Goal: Communication & Community: Answer question/provide support

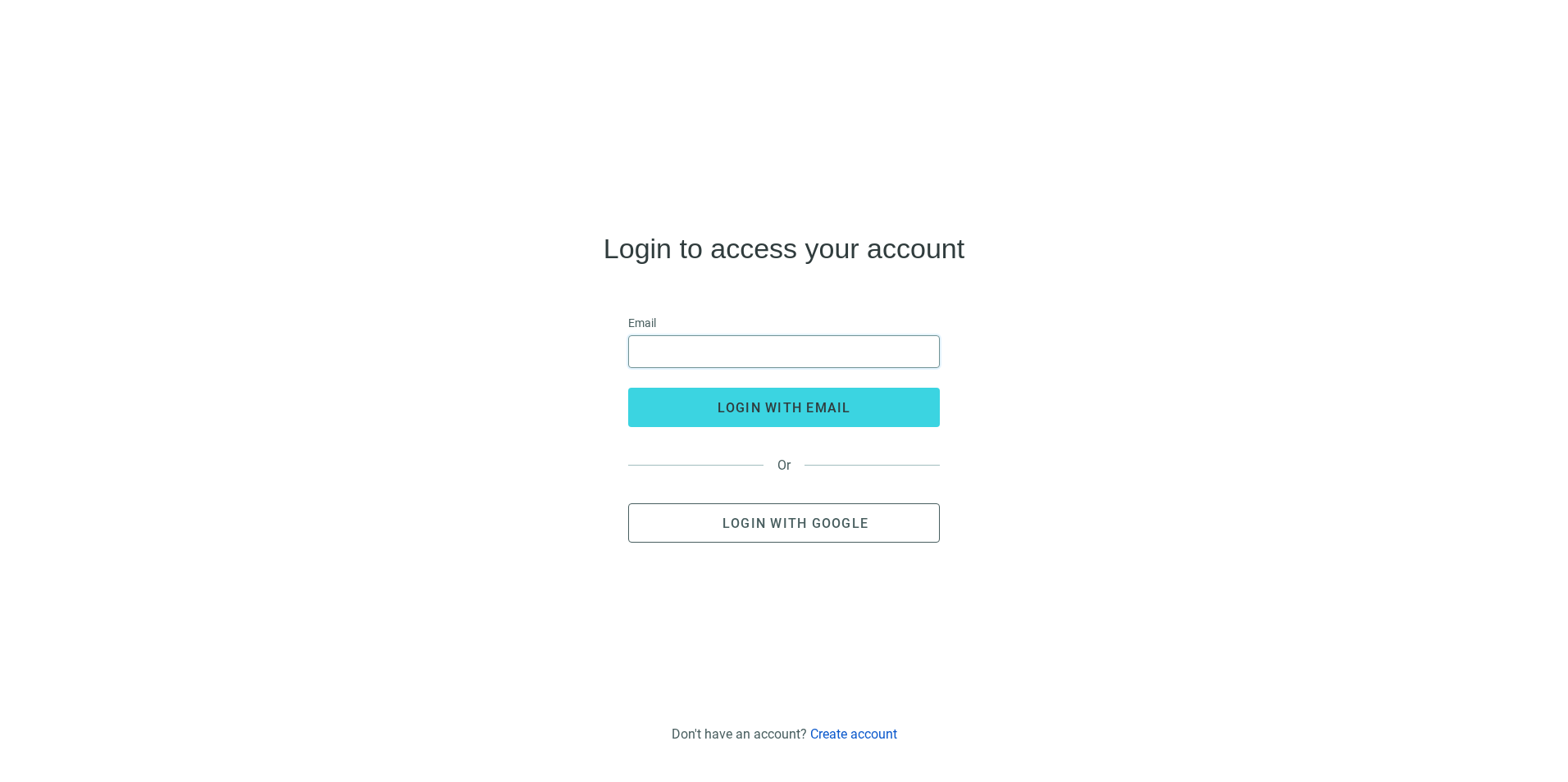
click at [827, 350] on input "email" at bounding box center [783, 351] width 290 height 31
type input "**********"
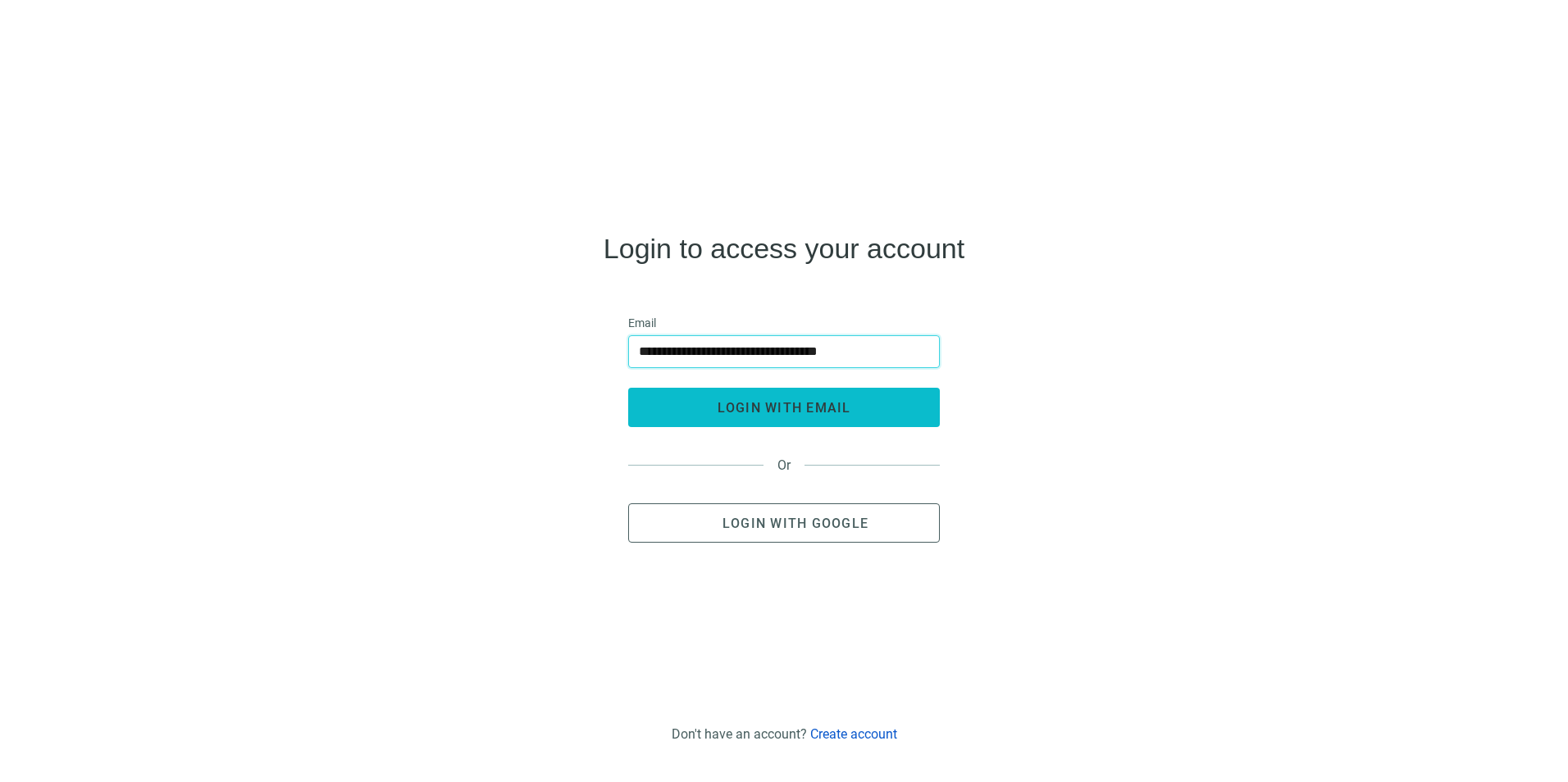
click at [801, 406] on span "login with email" at bounding box center [784, 407] width 134 height 16
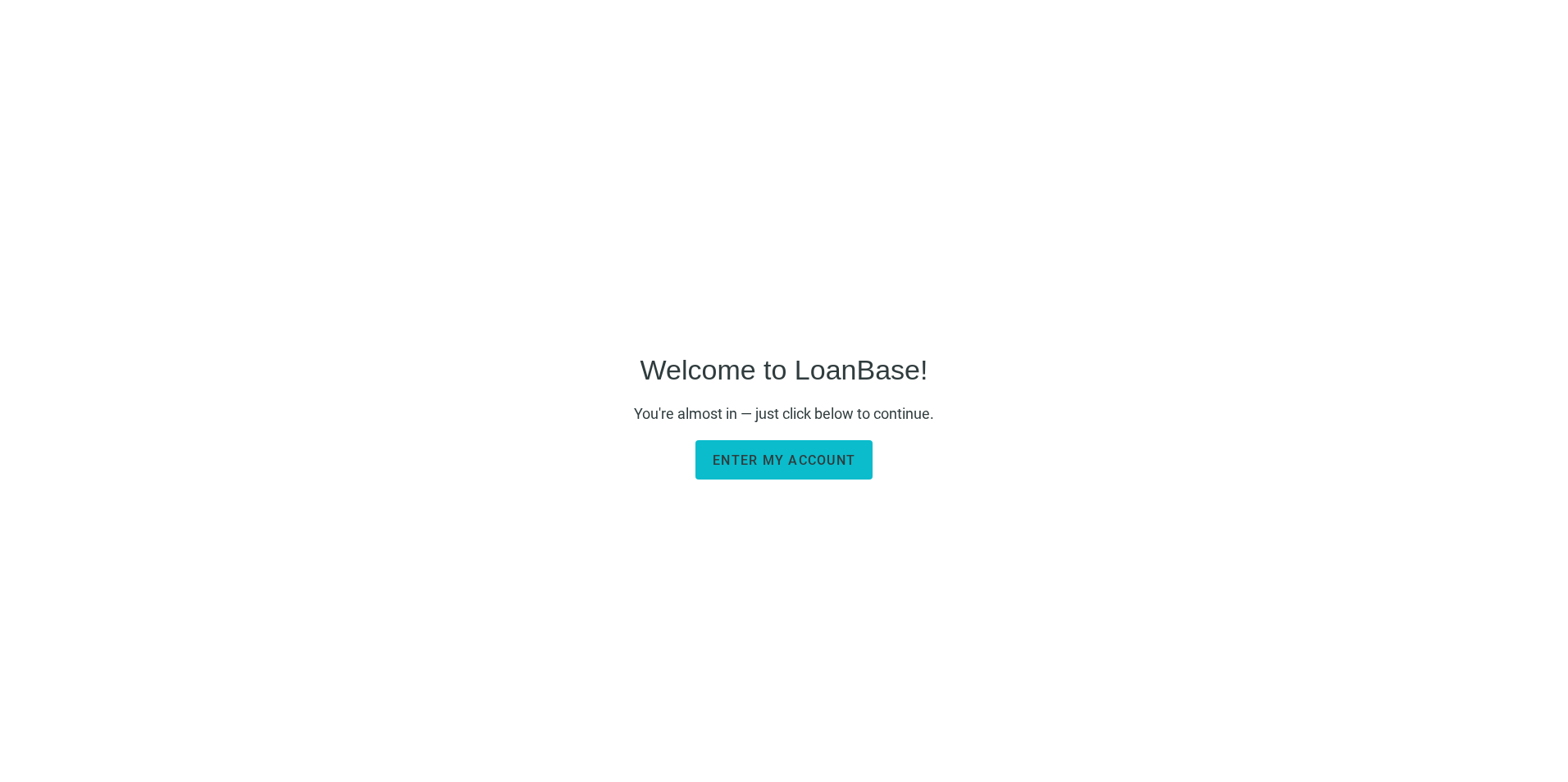
click at [799, 466] on span "Enter my account" at bounding box center [784, 460] width 143 height 16
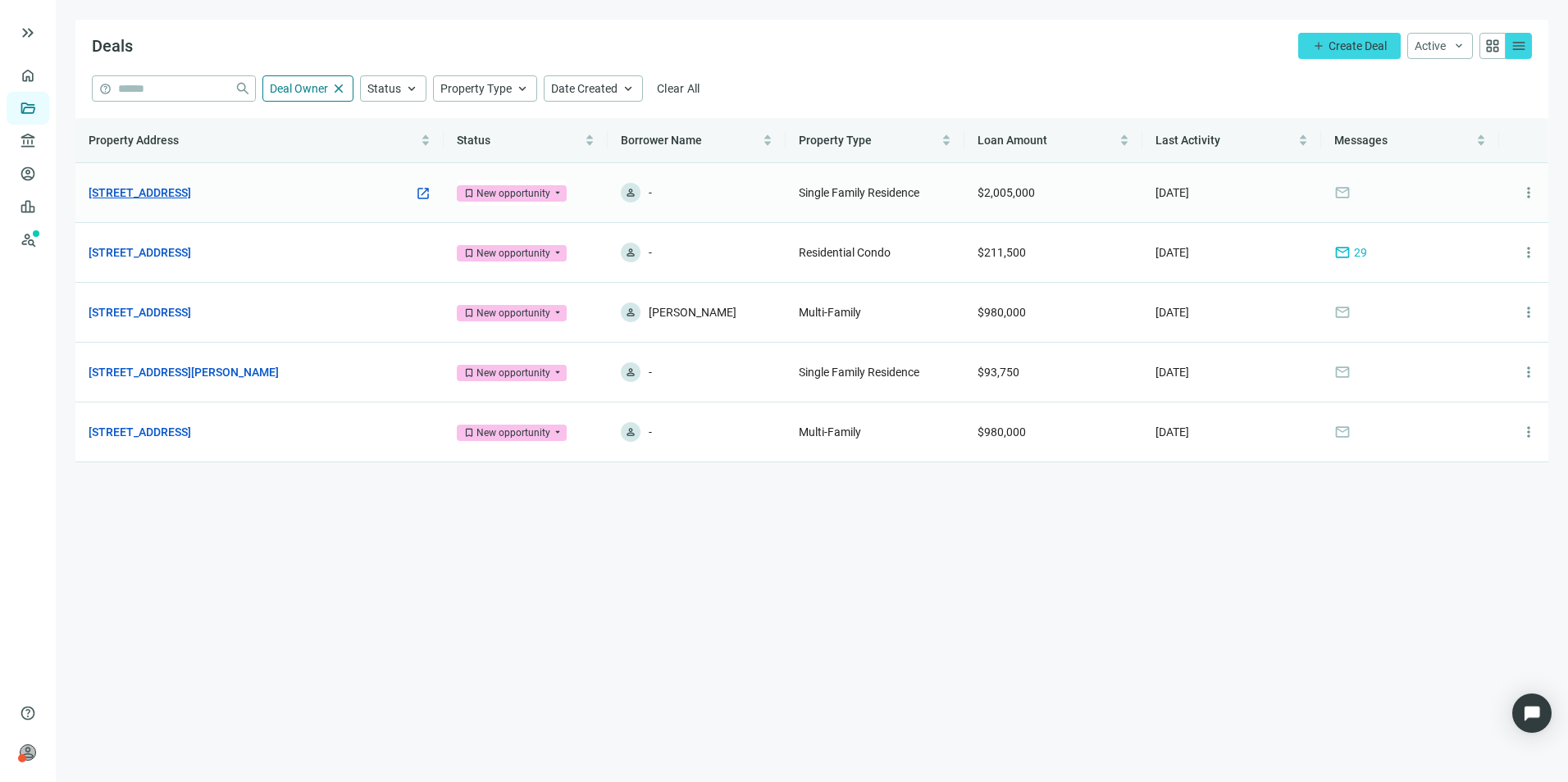
click at [190, 188] on link "7705 Sevierville Pike, Knoxville, TN 37920" at bounding box center [140, 192] width 103 height 18
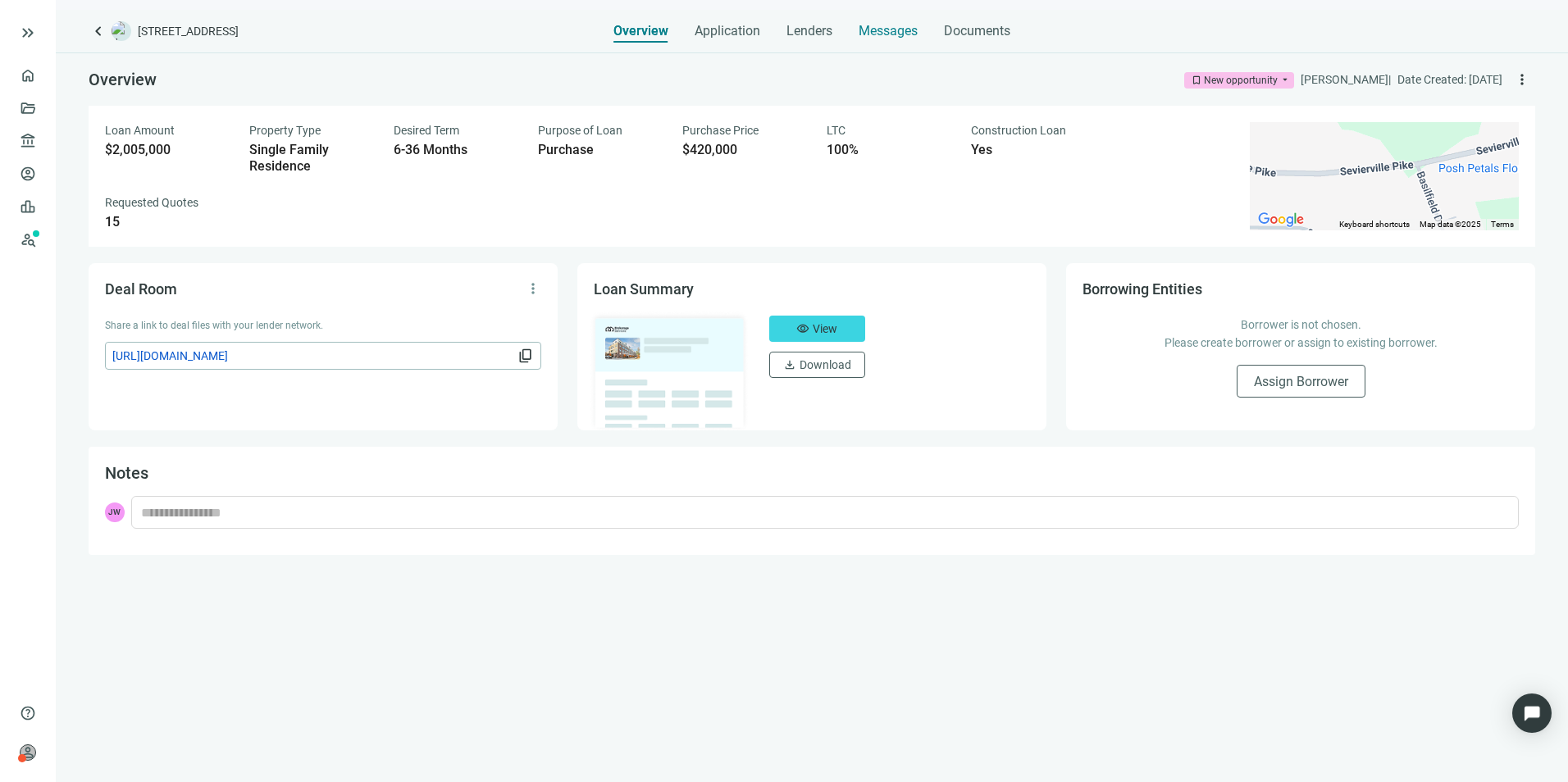
click at [879, 27] on span "Messages" at bounding box center [887, 31] width 59 height 16
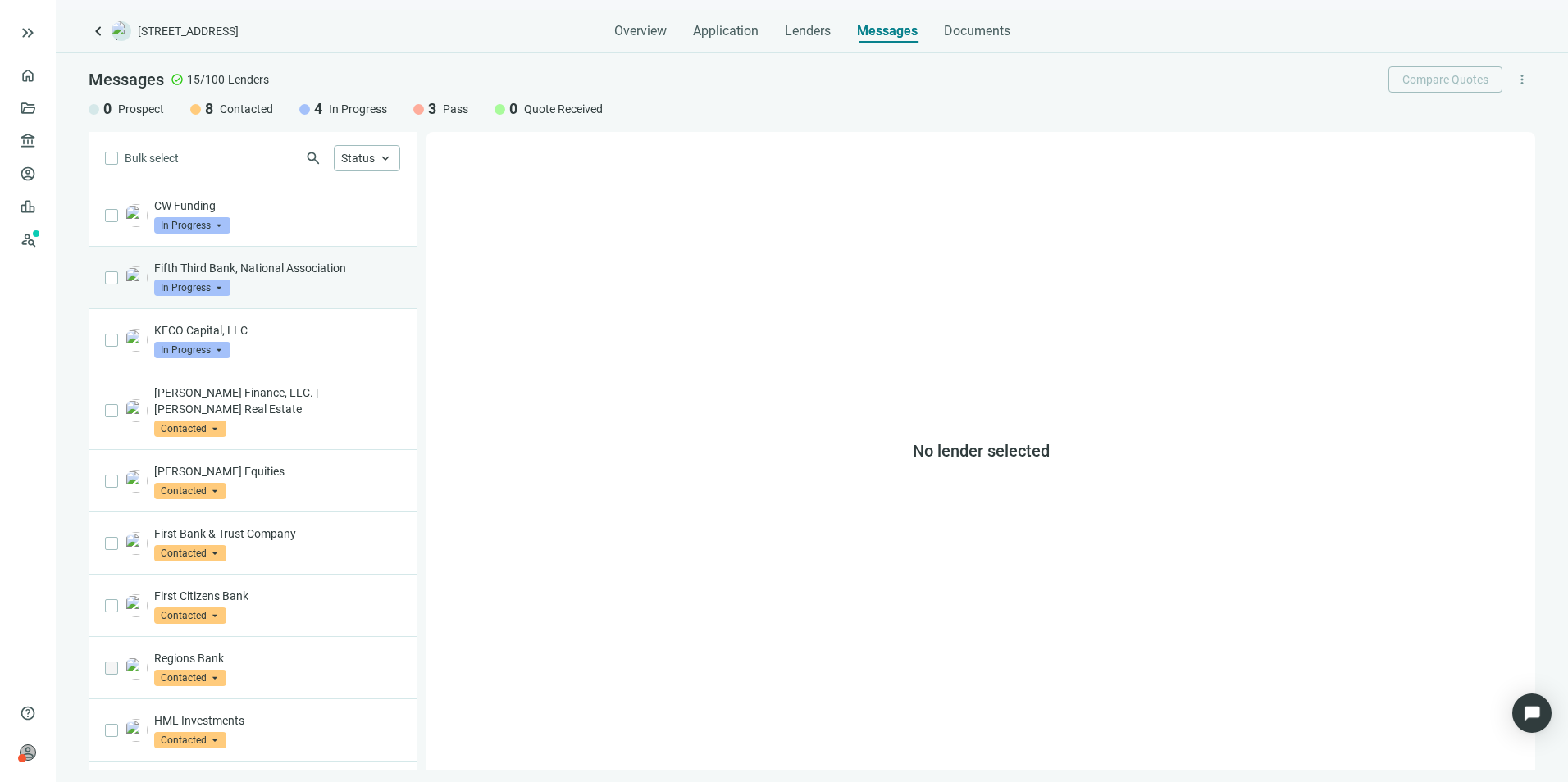
click at [308, 259] on div "Fifth Third Bank, National Association In Progress arrow_drop_down" at bounding box center [252, 277] width 328 height 62
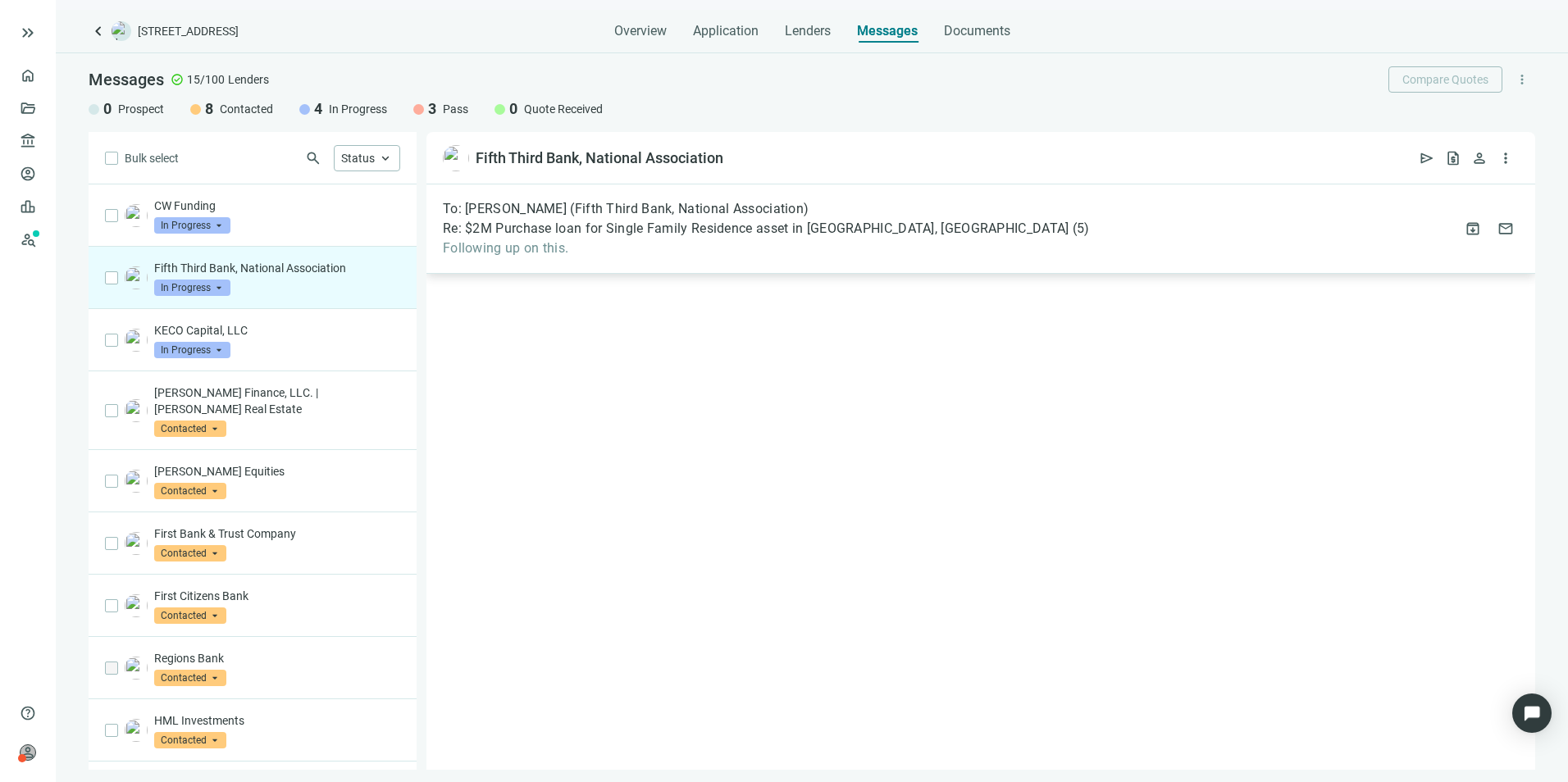
click at [731, 220] on div "To: Michelle Stropes (Fifth Third Bank, National Association) Re: $2M Purchase …" at bounding box center [766, 228] width 646 height 56
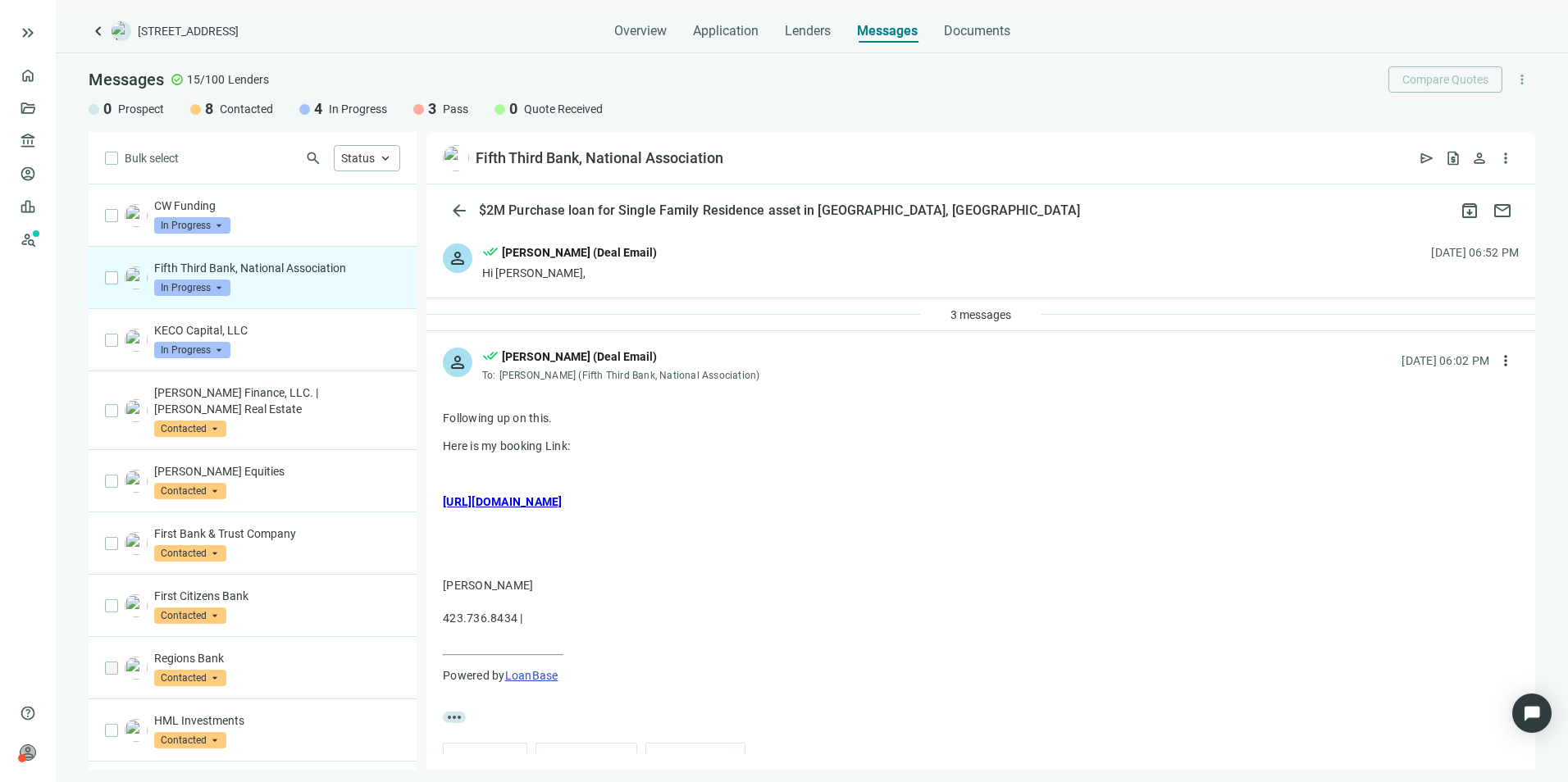
scroll to position [39, 0]
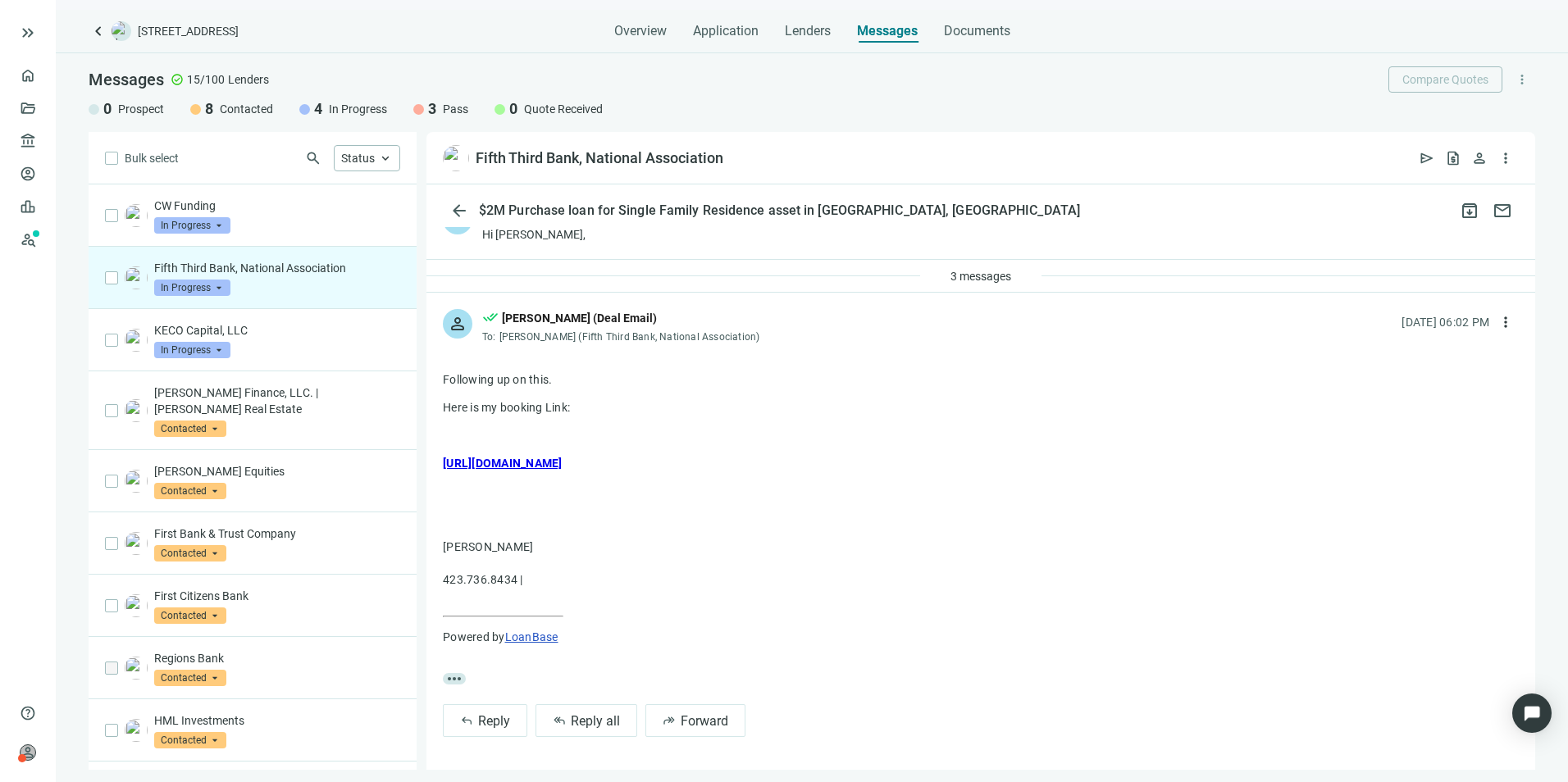
click at [541, 228] on div "Hi Michelle," at bounding box center [569, 234] width 175 height 16
click at [455, 679] on span "more_horiz" at bounding box center [454, 678] width 23 height 11
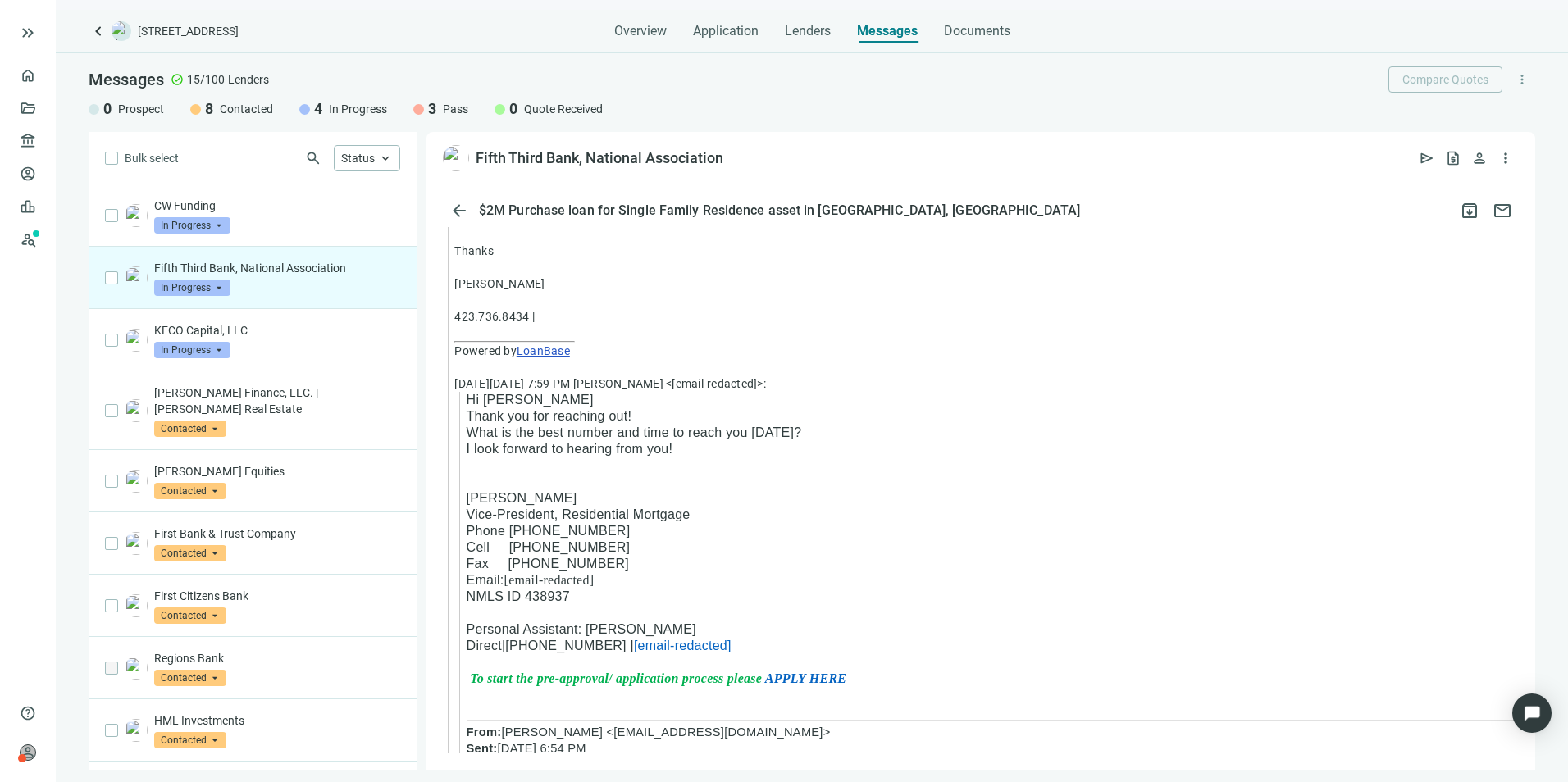
scroll to position [921, 0]
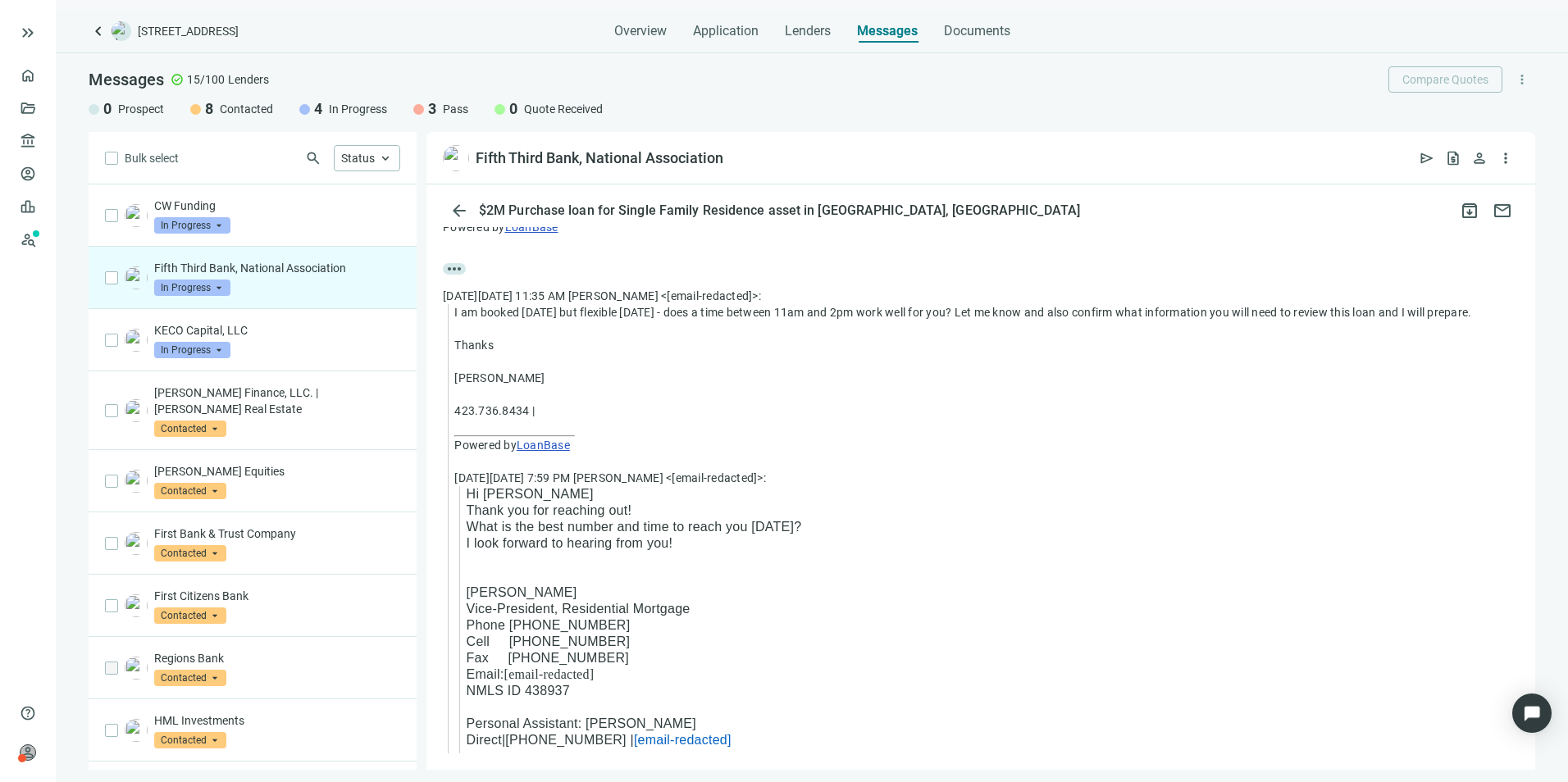
drag, startPoint x: 1004, startPoint y: 599, endPoint x: 910, endPoint y: 611, distance: 94.8
click at [910, 611] on p "Vice-President, Residential Mortgage Phone 614-933-8653" at bounding box center [992, 618] width 1052 height 33
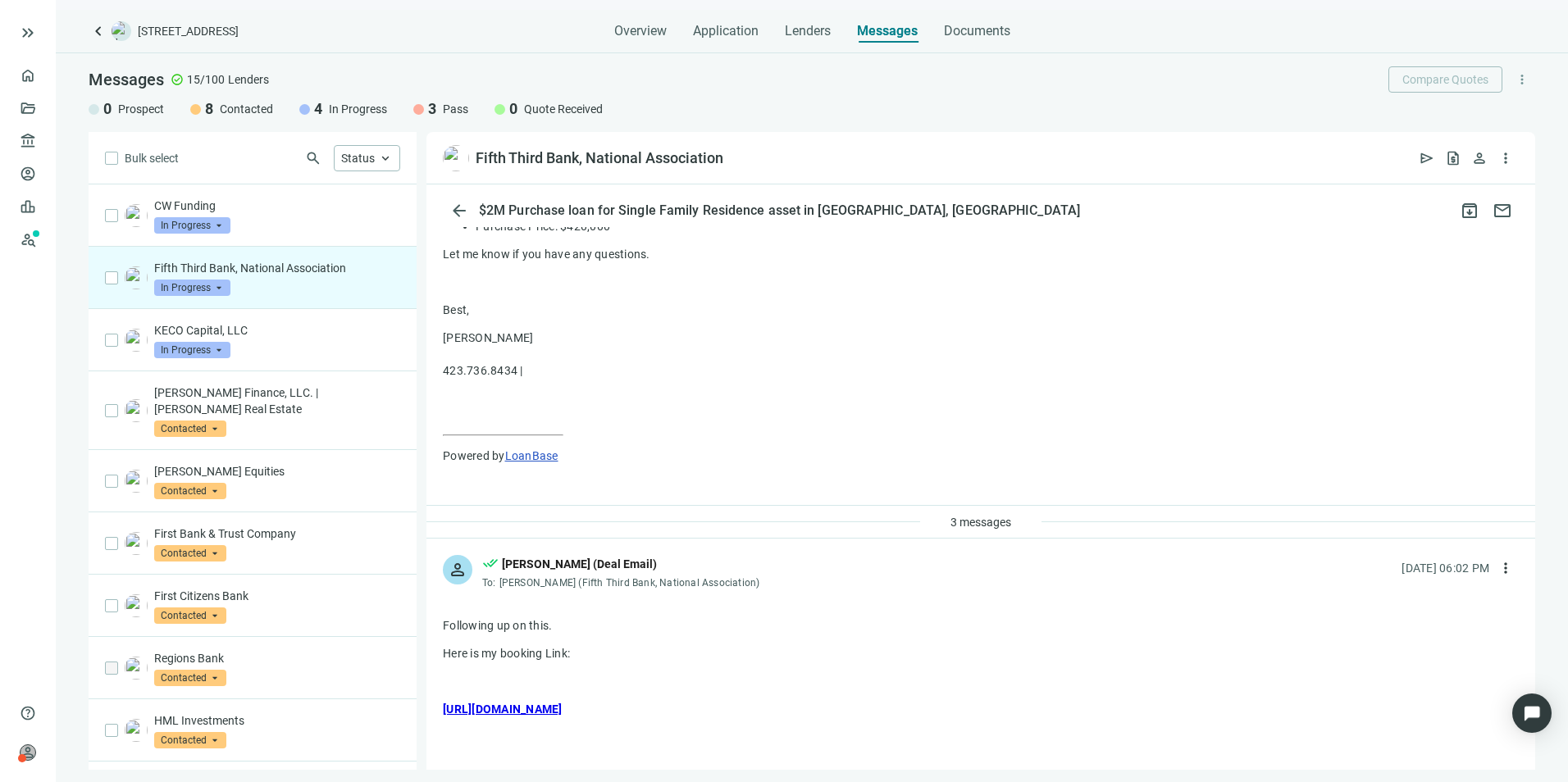
scroll to position [0, 0]
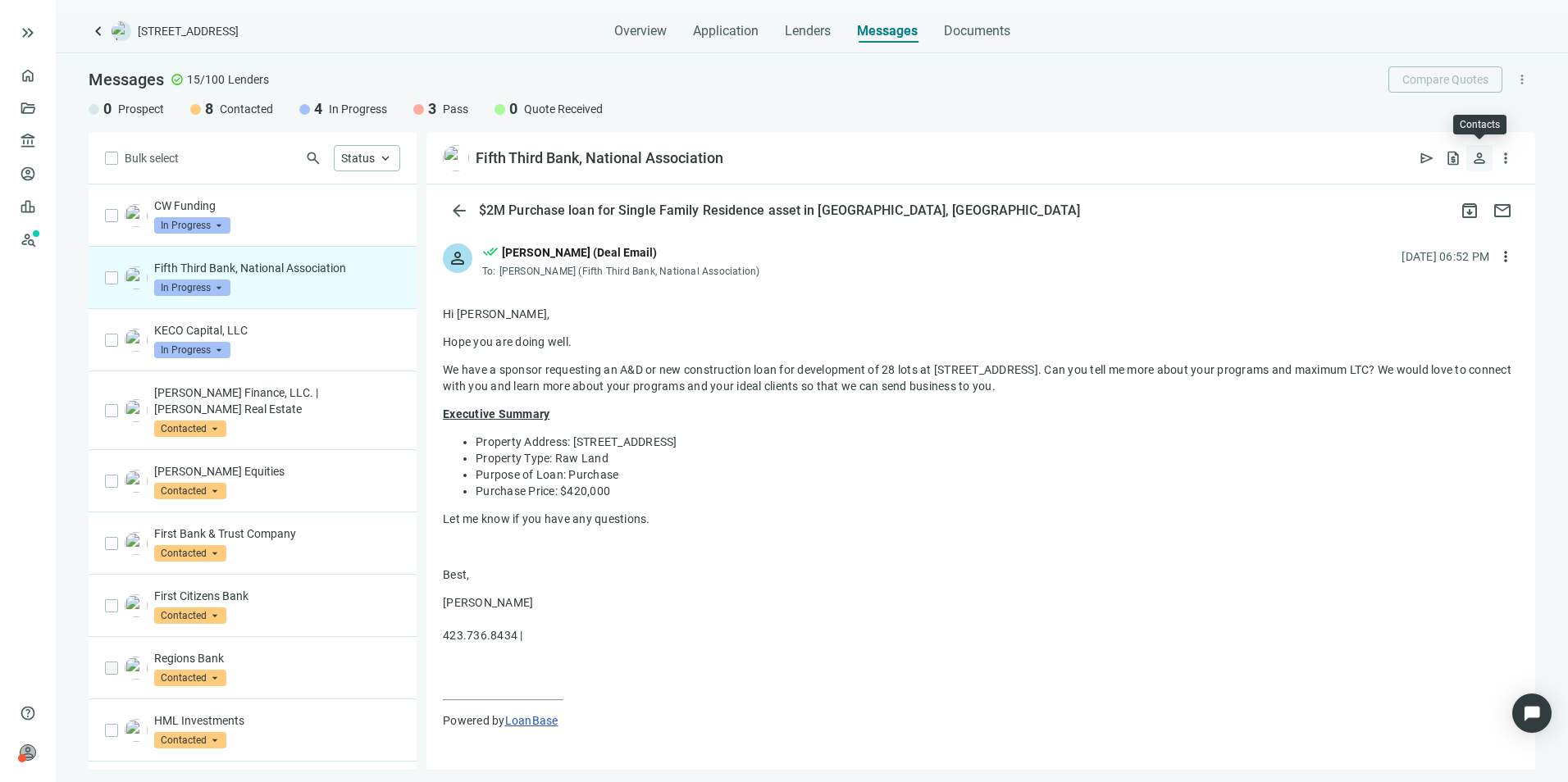
click at [1483, 158] on span "person" at bounding box center [1478, 158] width 16 height 16
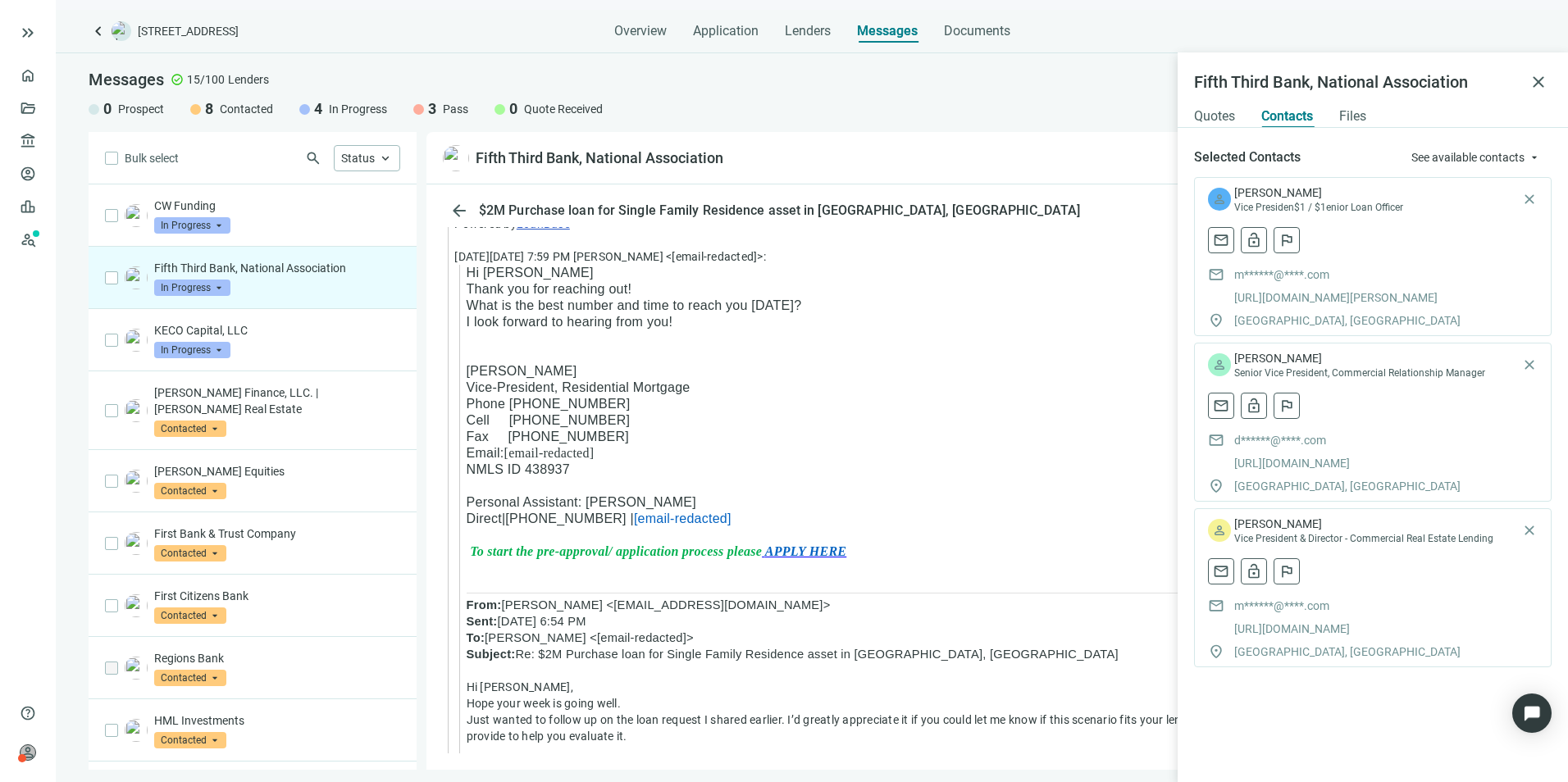
scroll to position [1147, 0]
